Goal: Find specific fact: Find specific page/section

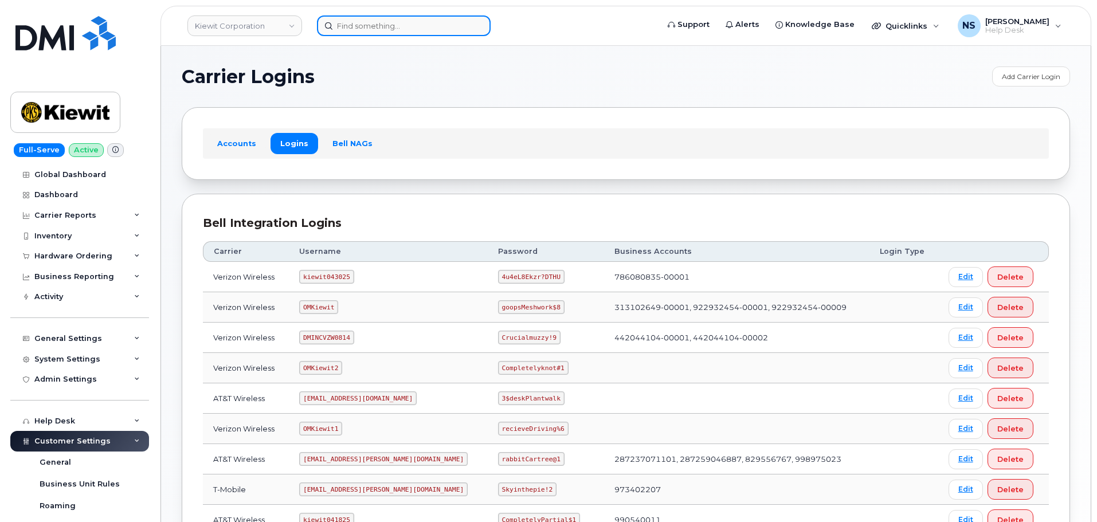
click at [381, 27] on input at bounding box center [404, 25] width 174 height 21
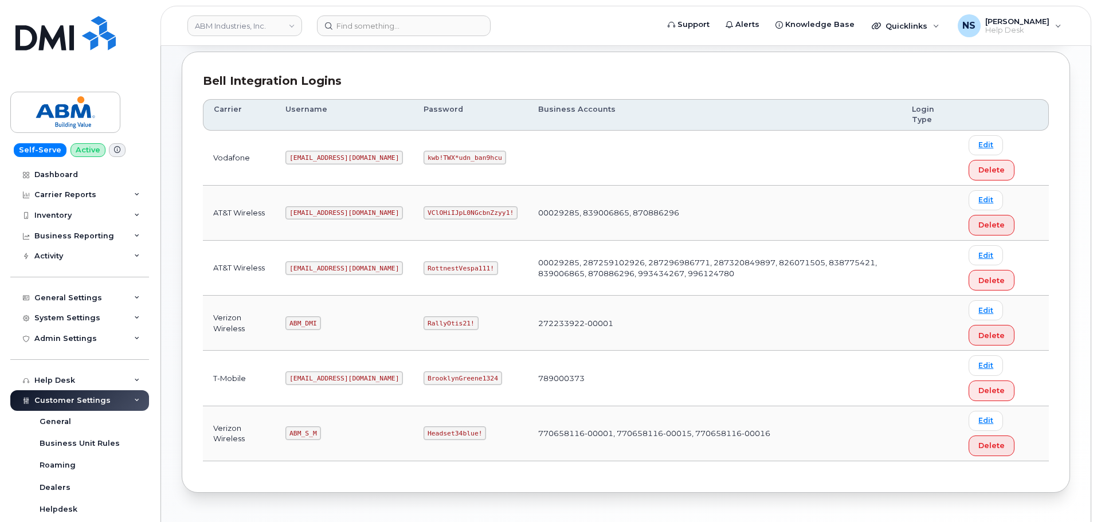
scroll to position [122, 0]
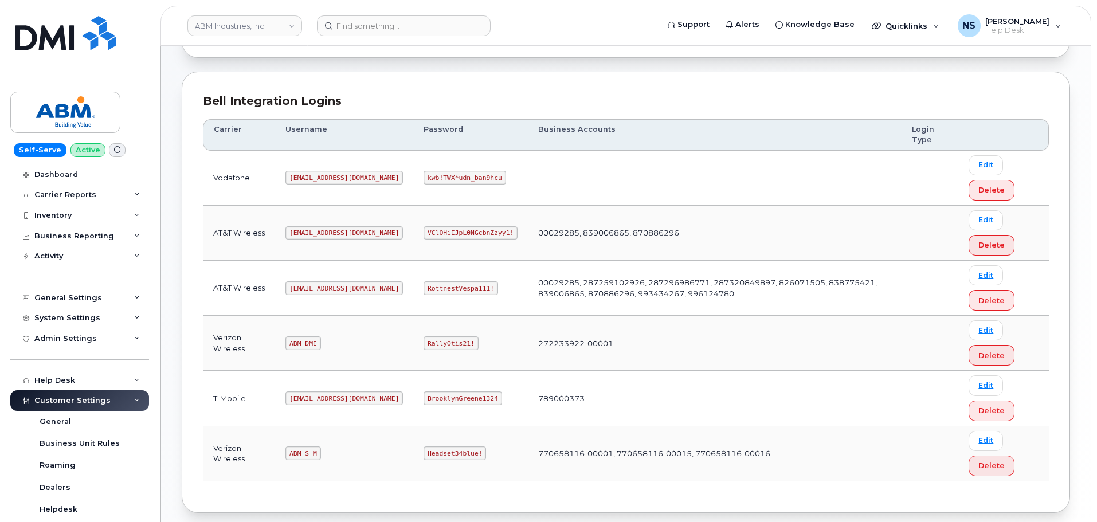
click at [316, 299] on td "[EMAIL_ADDRESS][DOMAIN_NAME]" at bounding box center [344, 288] width 138 height 55
click at [308, 289] on code "[EMAIL_ADDRESS][DOMAIN_NAME]" at bounding box center [343, 288] width 117 height 14
click at [308, 288] on code "abm@dminc.com" at bounding box center [343, 288] width 117 height 14
click at [316, 201] on td "tphillips@dminc.com" at bounding box center [344, 178] width 138 height 55
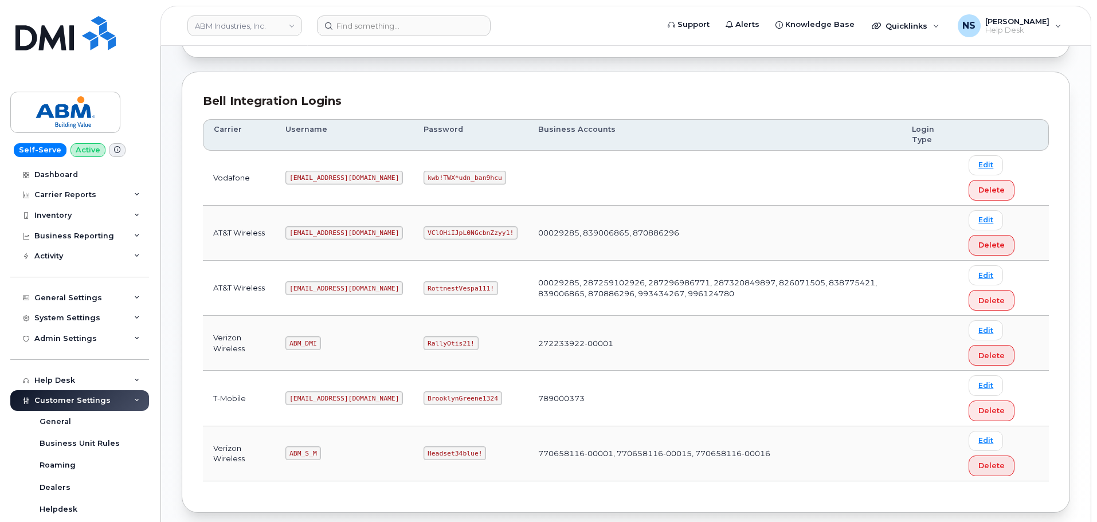
drag, startPoint x: 302, startPoint y: 452, endPoint x: 305, endPoint y: 458, distance: 6.7
click at [304, 456] on code "ABM_S_M" at bounding box center [302, 453] width 35 height 14
click at [305, 457] on code "ABM_S_M" at bounding box center [302, 453] width 35 height 14
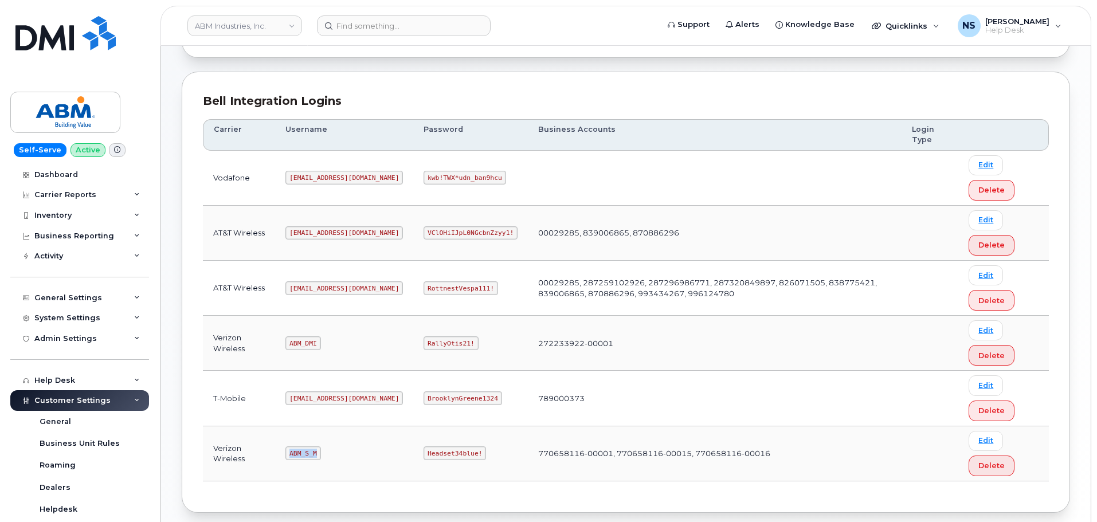
drag, startPoint x: 305, startPoint y: 457, endPoint x: 313, endPoint y: 437, distance: 20.9
click at [305, 456] on code "ABM_S_M" at bounding box center [302, 453] width 35 height 14
copy code "ABM_S_M"
click at [424, 449] on code "Headset34blue!" at bounding box center [455, 453] width 62 height 14
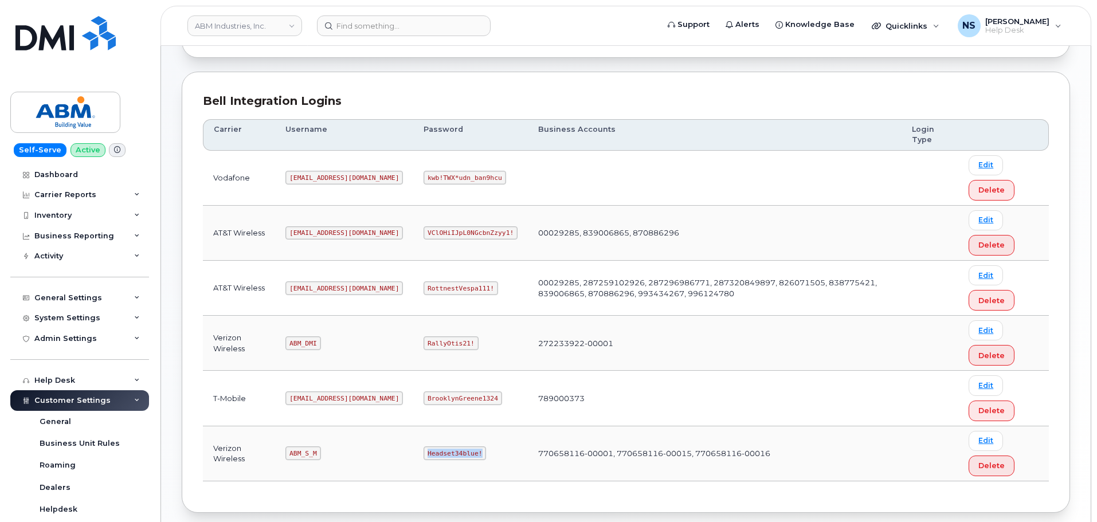
click at [424, 449] on code "Headset34blue!" at bounding box center [455, 453] width 62 height 14
copy code "Headset34blue!"
